Goal: Information Seeking & Learning: Check status

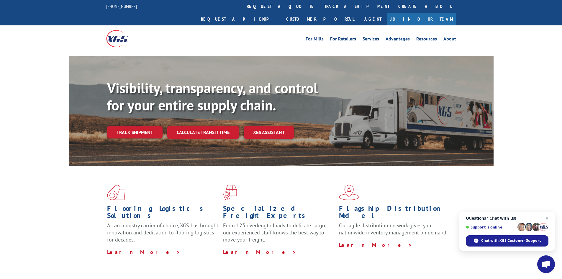
click at [123, 129] on div "Visibility, transparency, and control for your entire supply chain. Track shipm…" at bounding box center [300, 121] width 386 height 82
click at [133, 126] on link "Track shipment" at bounding box center [134, 132] width 55 height 12
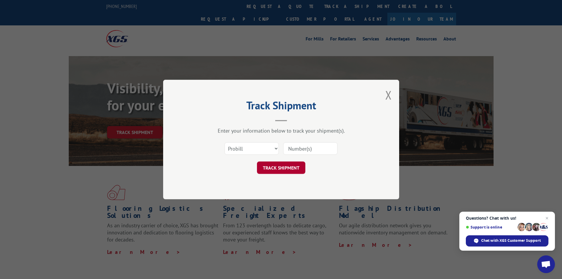
click at [308, 150] on input at bounding box center [310, 148] width 54 height 12
paste input "17235514"
type input "17235514"
click at [289, 165] on button "TRACK SHIPMENT" at bounding box center [281, 167] width 48 height 12
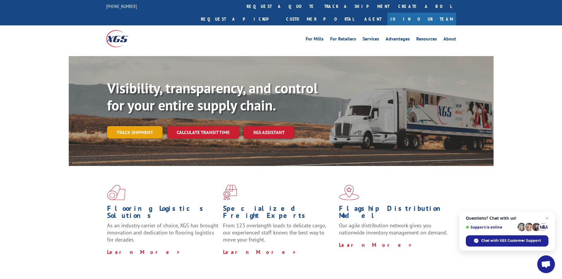
click at [126, 126] on link "Track shipment" at bounding box center [134, 132] width 55 height 12
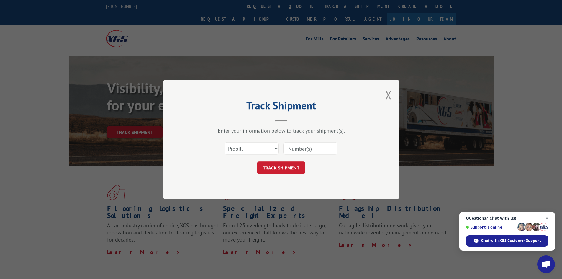
click at [309, 150] on input at bounding box center [310, 148] width 54 height 12
paste input "17235523"
type input "17235523"
click at [277, 171] on button "TRACK SHIPMENT" at bounding box center [281, 167] width 48 height 12
